Goal: Download file/media

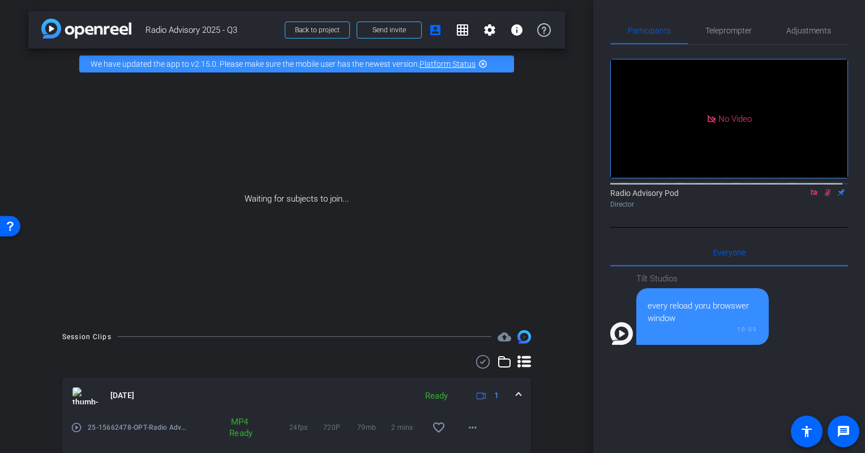
scroll to position [100, 0]
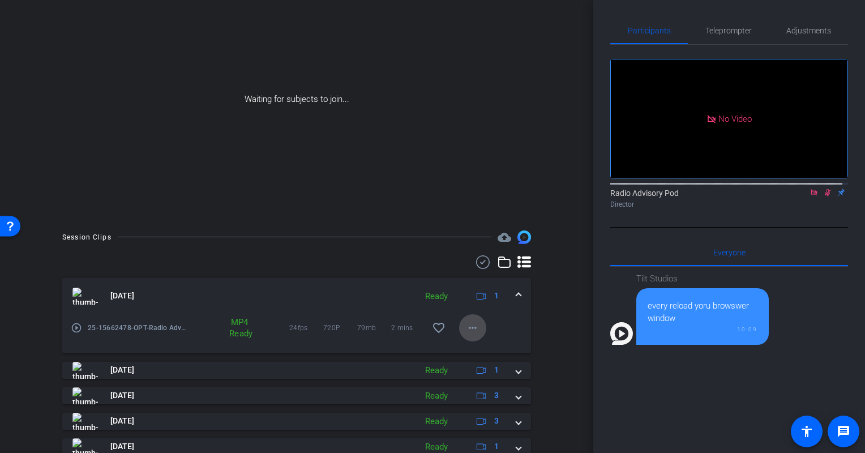
click at [466, 326] on mat-icon "more_horiz" at bounding box center [473, 328] width 14 height 14
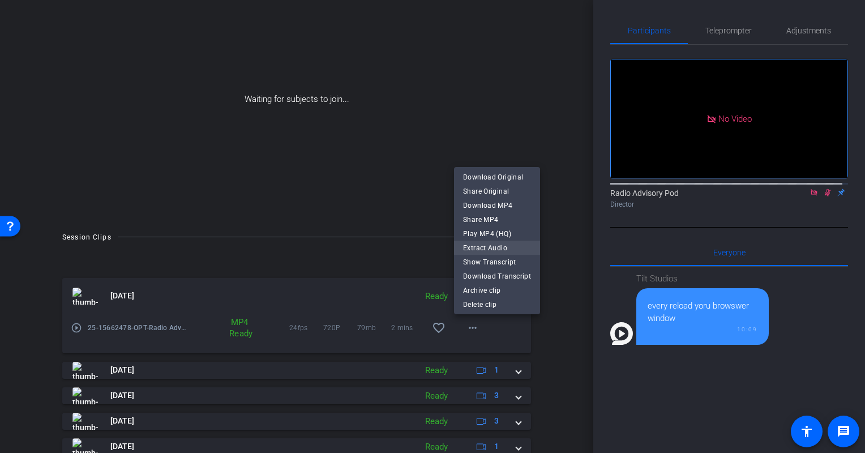
click at [497, 251] on span "Extract Audio" at bounding box center [497, 248] width 68 height 14
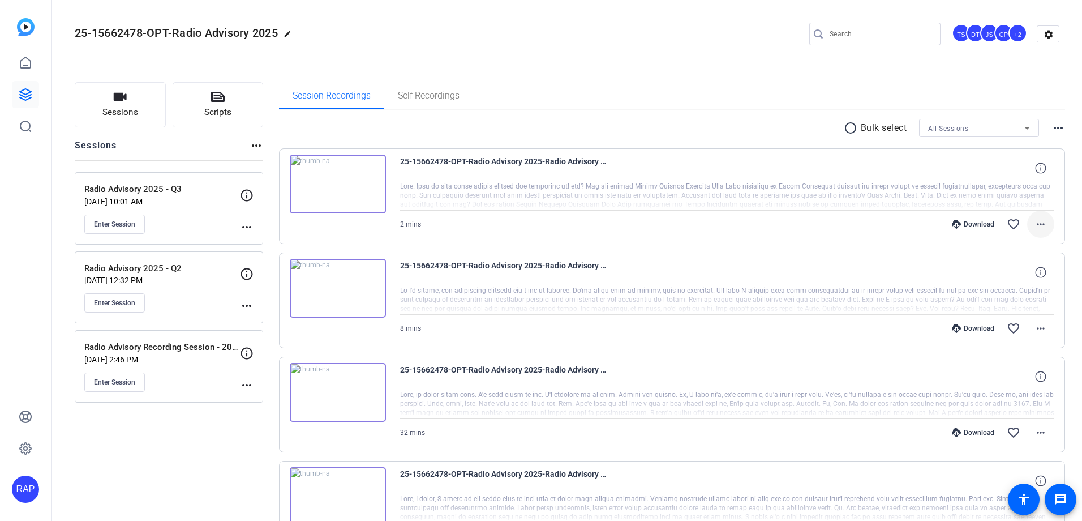
click at [1034, 228] on mat-icon "more_horiz" at bounding box center [1041, 224] width 14 height 14
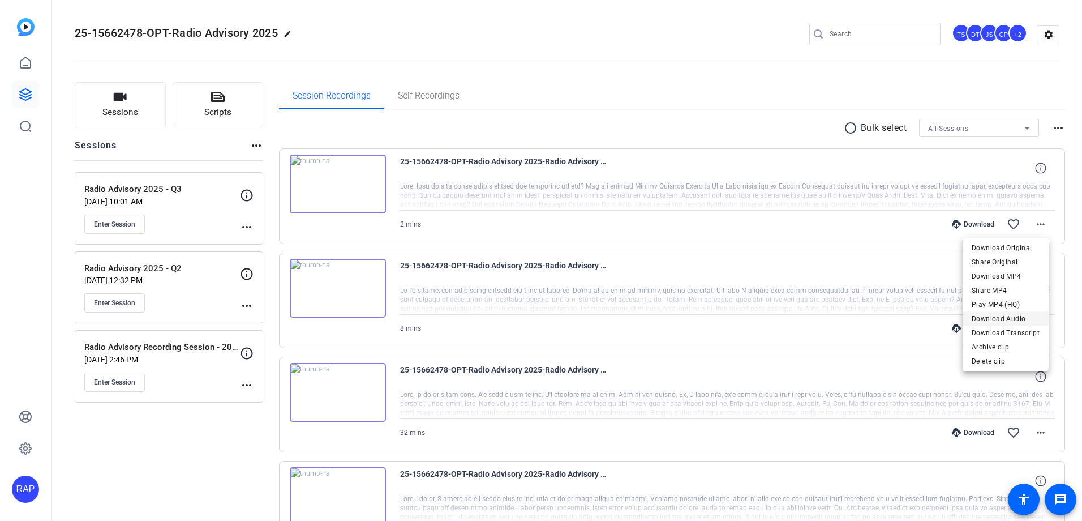
click at [1025, 317] on span "Download Audio" at bounding box center [1006, 319] width 68 height 14
